Goal: Information Seeking & Learning: Learn about a topic

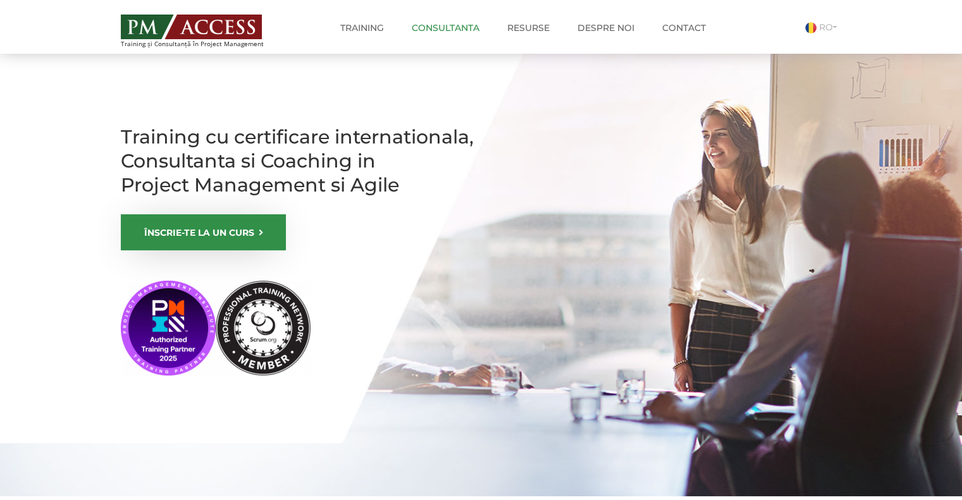
click at [423, 25] on link "Consultanta" at bounding box center [445, 27] width 87 height 25
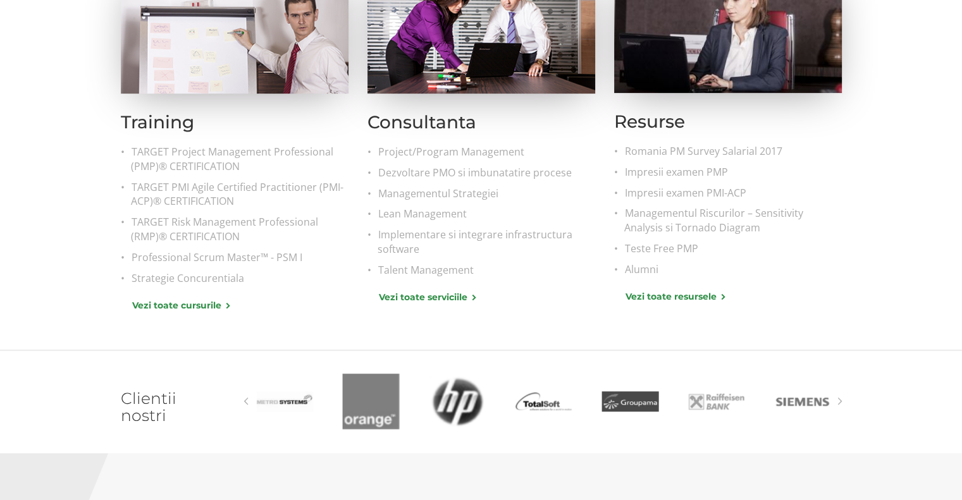
scroll to position [569, 0]
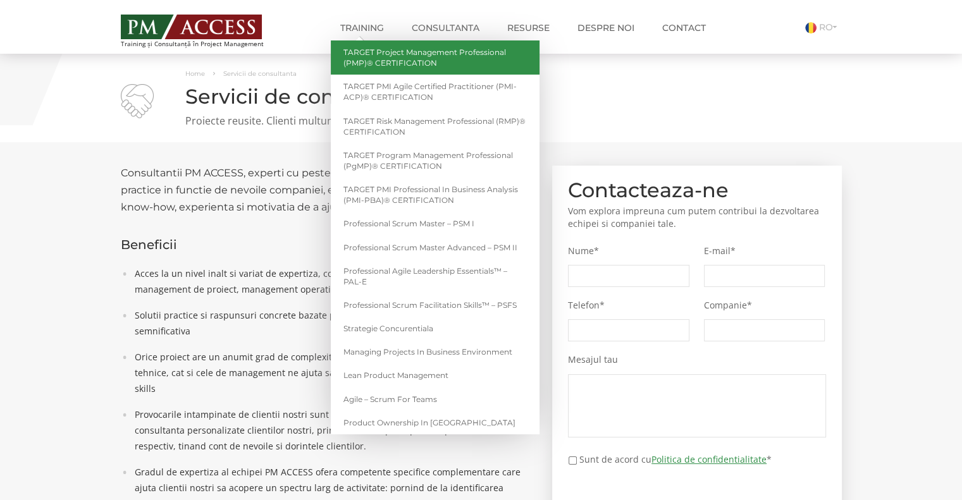
click at [375, 56] on link "TARGET Project Management Professional (PMP)® CERTIFICATION" at bounding box center [435, 57] width 209 height 34
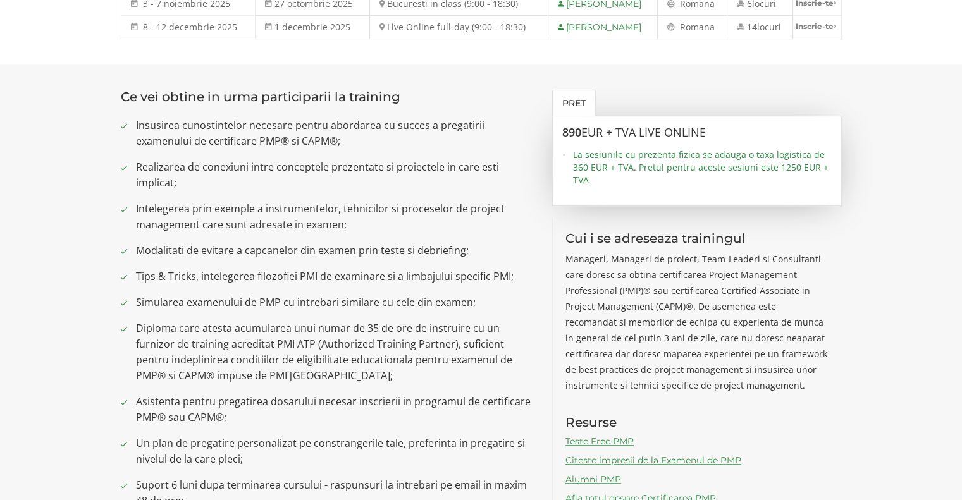
scroll to position [759, 0]
